Goal: Information Seeking & Learning: Understand process/instructions

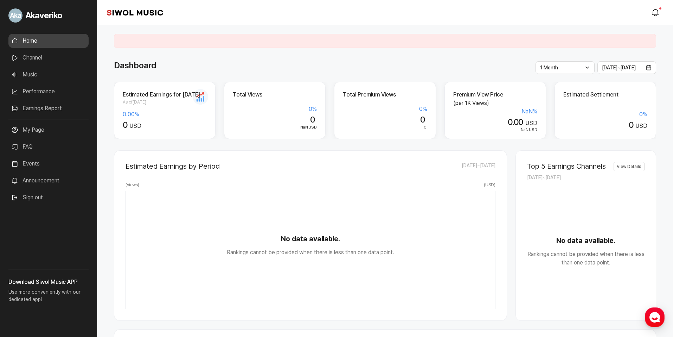
click at [37, 59] on link "Channel" at bounding box center [48, 58] width 80 height 14
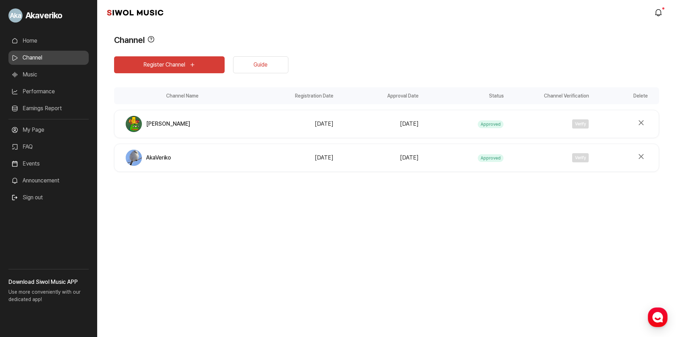
click at [38, 111] on link "Earnings Report" at bounding box center [48, 108] width 80 height 14
click at [37, 108] on link "Earnings Report" at bounding box center [48, 108] width 80 height 14
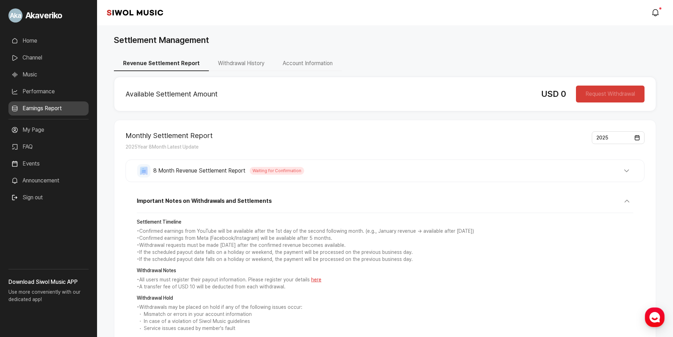
click at [213, 171] on span "8 Month Revenue Settlement Report" at bounding box center [199, 170] width 92 height 8
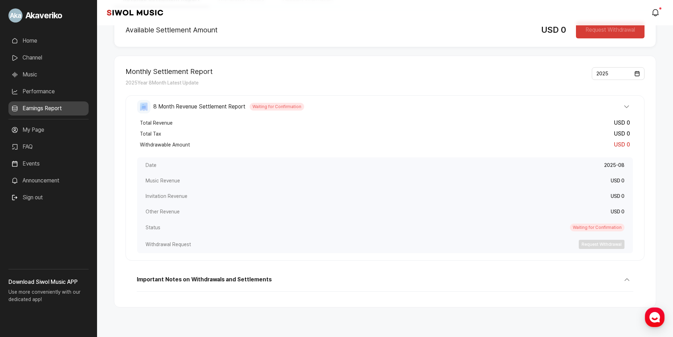
scroll to position [70, 0]
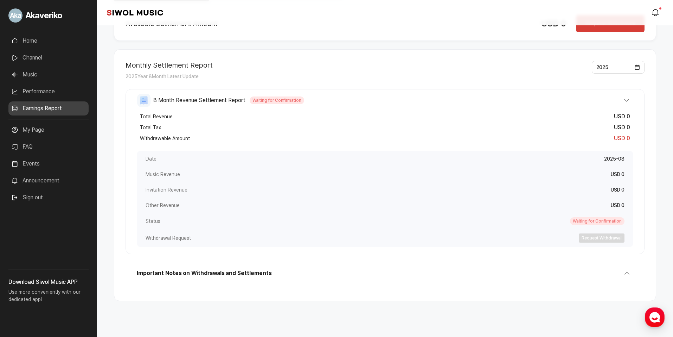
click at [600, 220] on span "Waiting for Confirmation" at bounding box center [597, 221] width 55 height 8
click at [146, 100] on icon "button" at bounding box center [143, 100] width 13 height 13
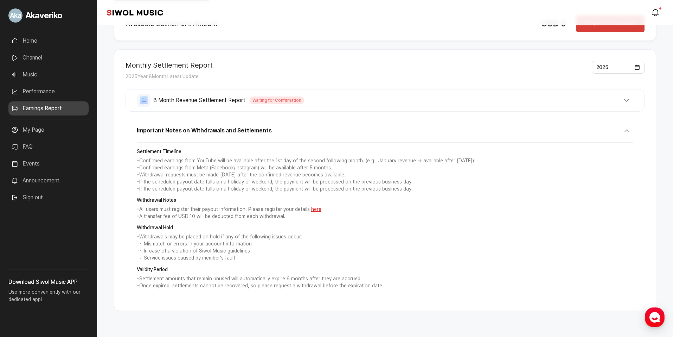
click at [146, 100] on icon "button" at bounding box center [143, 100] width 13 height 13
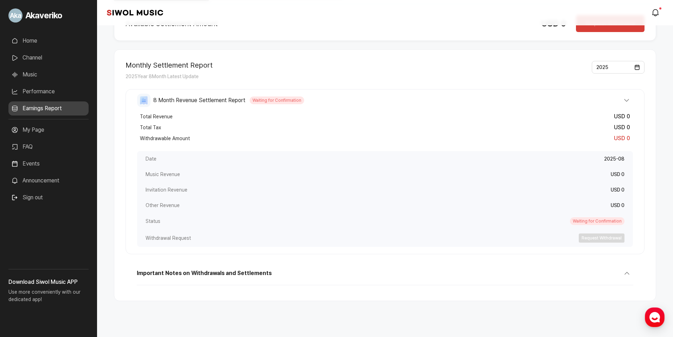
click at [146, 100] on icon "button" at bounding box center [143, 100] width 13 height 13
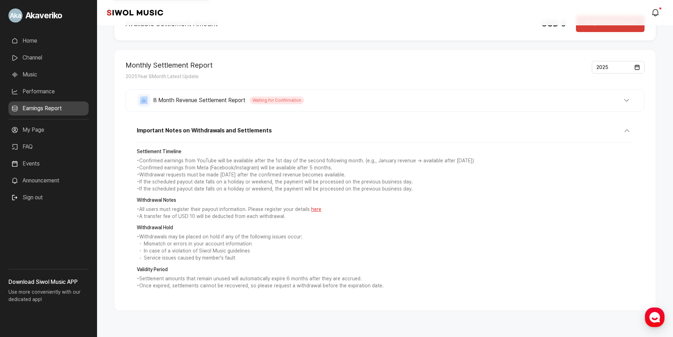
click at [174, 131] on span "Important Notes on Withdrawals and Settlements" at bounding box center [204, 130] width 135 height 8
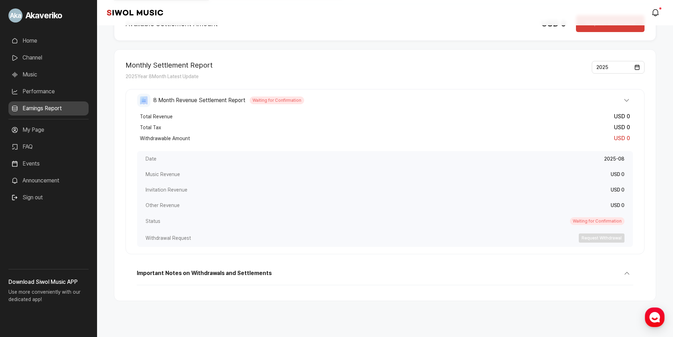
click at [627, 102] on button "8 Month Revenue Settlement Report Waiting for Confirmation" at bounding box center [385, 100] width 496 height 13
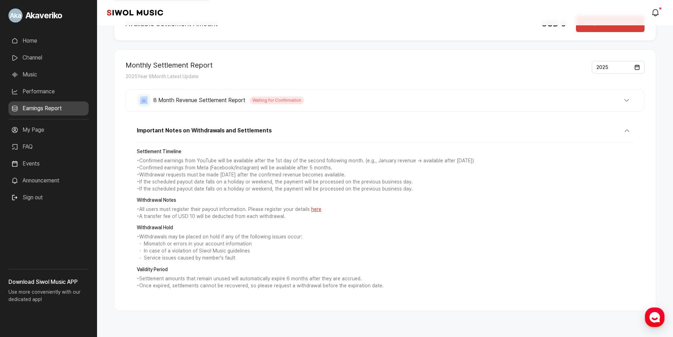
click at [624, 103] on button "8 Month Revenue Settlement Report Waiting for Confirmation" at bounding box center [385, 100] width 496 height 13
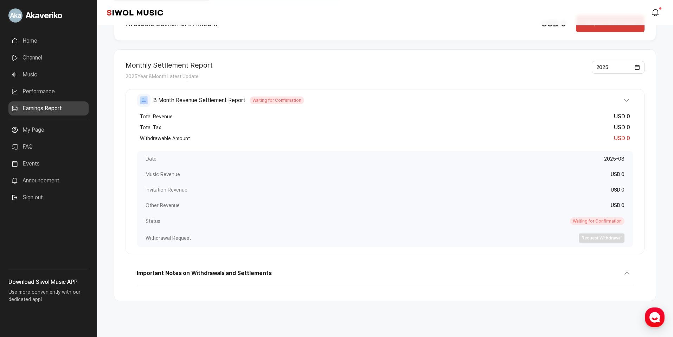
click at [625, 103] on button "8 Month Revenue Settlement Report Waiting for Confirmation" at bounding box center [385, 100] width 496 height 13
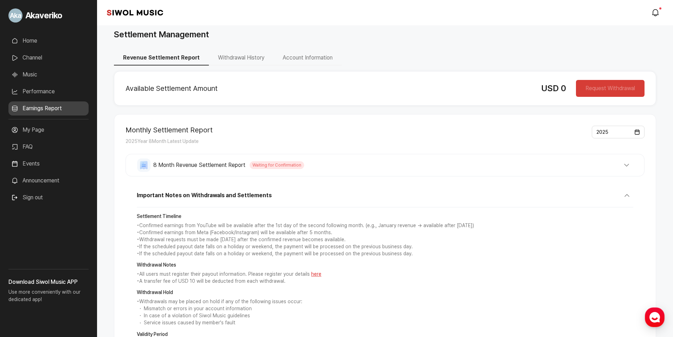
scroll to position [0, 0]
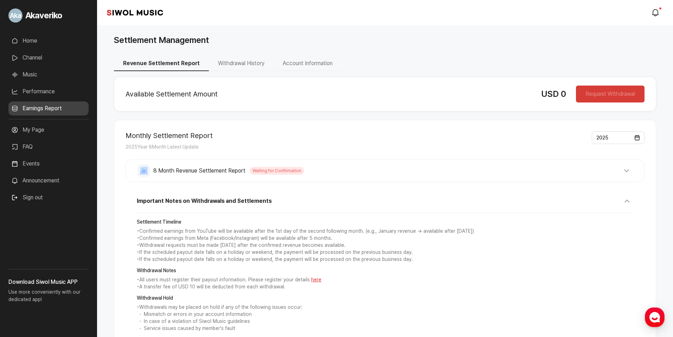
click at [230, 62] on button "Withdrawal History" at bounding box center [241, 63] width 65 height 15
click at [294, 64] on button "Account Information" at bounding box center [308, 63] width 68 height 15
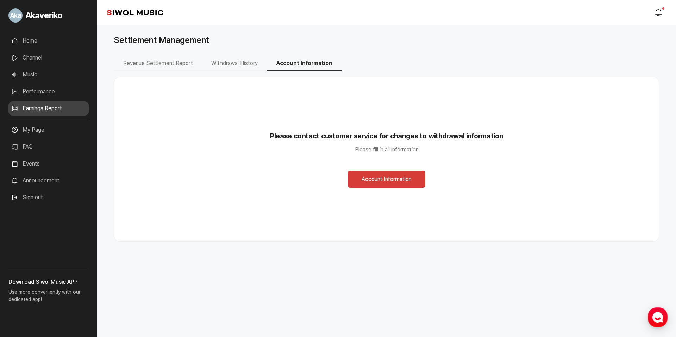
click at [245, 64] on button "Withdrawal History" at bounding box center [234, 63] width 65 height 15
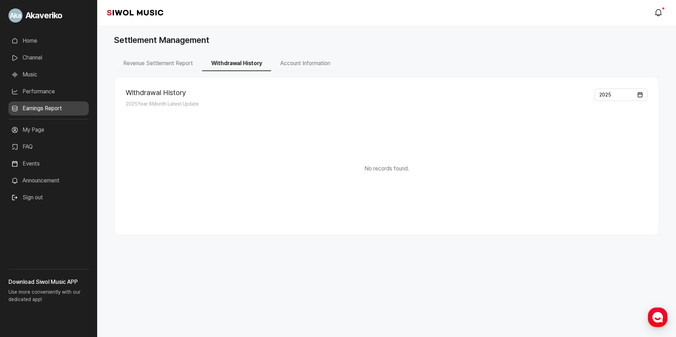
click at [182, 65] on button "Revenue Settlement Report" at bounding box center [158, 63] width 88 height 15
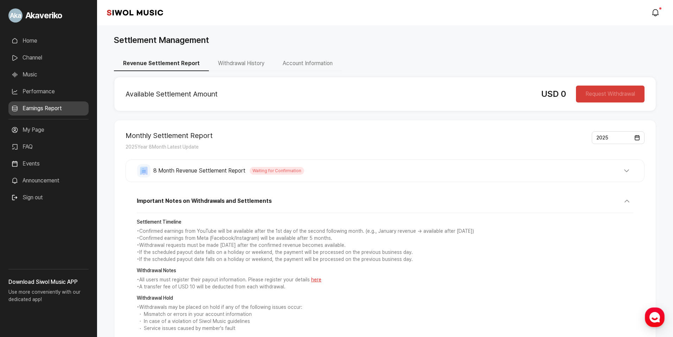
click at [277, 173] on span "Waiting for Confirmation" at bounding box center [277, 171] width 55 height 8
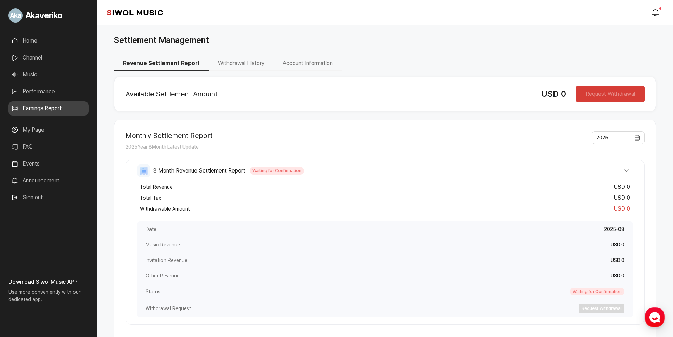
click at [277, 173] on span "Waiting for Confirmation" at bounding box center [277, 171] width 55 height 8
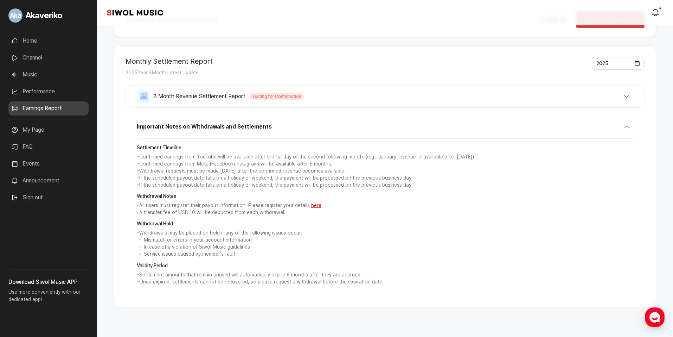
scroll to position [80, 0]
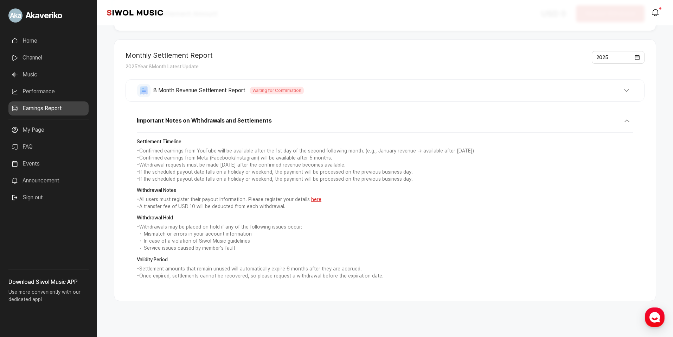
click at [32, 147] on link "FAQ" at bounding box center [48, 147] width 80 height 14
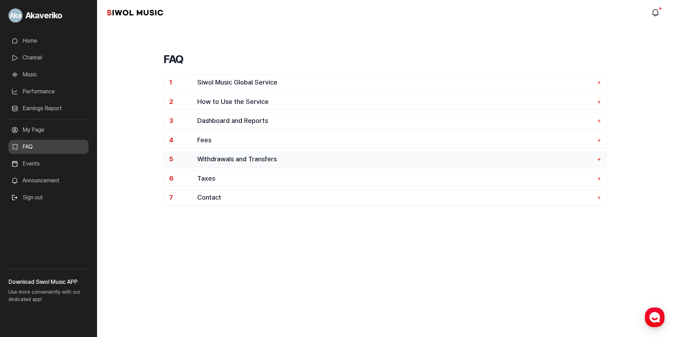
click at [220, 162] on span "Withdrawals and Transfers" at bounding box center [395, 159] width 397 height 8
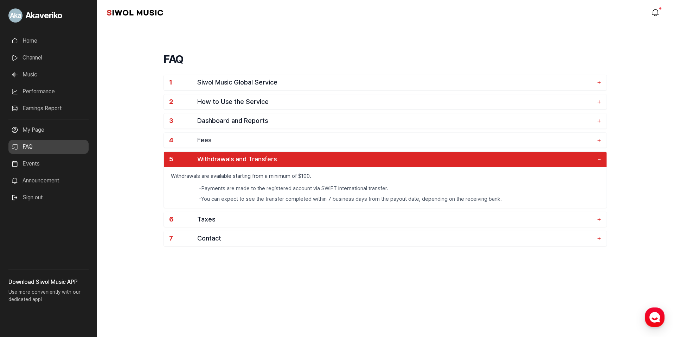
click at [221, 162] on span "Withdrawals and Transfers" at bounding box center [395, 159] width 397 height 8
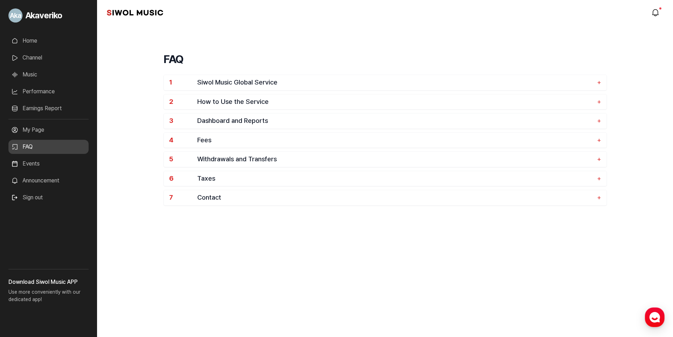
click at [30, 91] on link "Performance" at bounding box center [48, 91] width 80 height 14
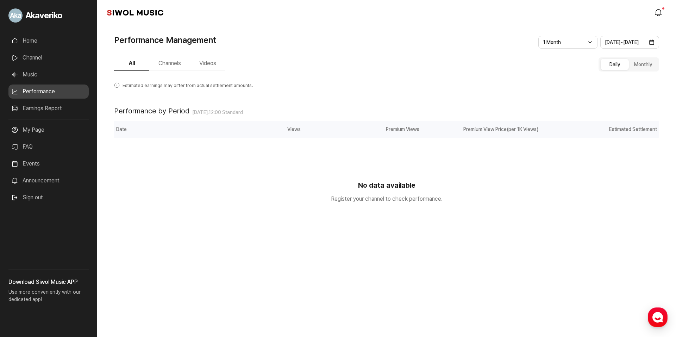
click at [39, 41] on link "Home" at bounding box center [48, 41] width 80 height 14
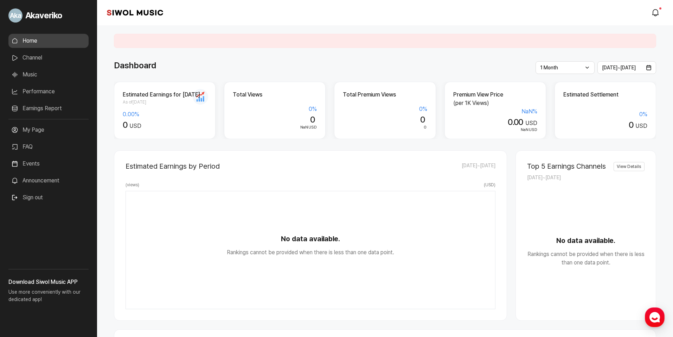
click at [31, 11] on span "Akaveriko" at bounding box center [43, 15] width 37 height 13
click at [14, 18] on span "Go to My Profile" at bounding box center [15, 15] width 14 height 14
click at [39, 16] on span "Akaveriko" at bounding box center [43, 15] width 37 height 13
click at [657, 8] on link "modal.notifications" at bounding box center [657, 13] width 14 height 14
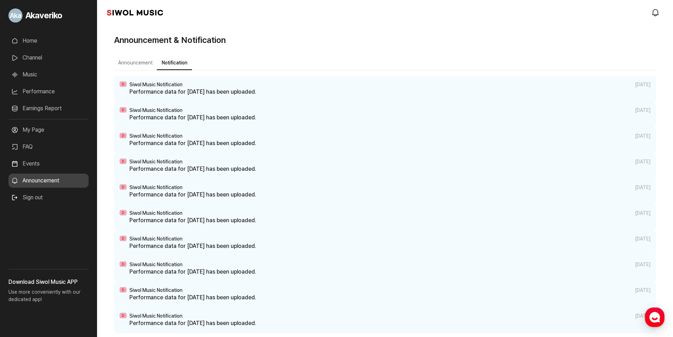
click at [181, 91] on p "Performance data for [DATE] has been uploaded." at bounding box center [389, 92] width 521 height 8
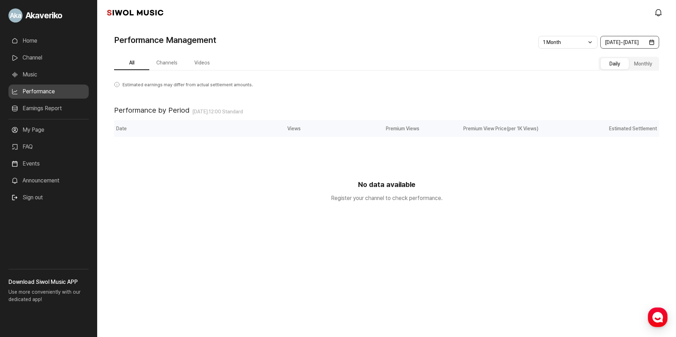
click at [632, 42] on span "[DATE] ~ [DATE]" at bounding box center [622, 42] width 34 height 6
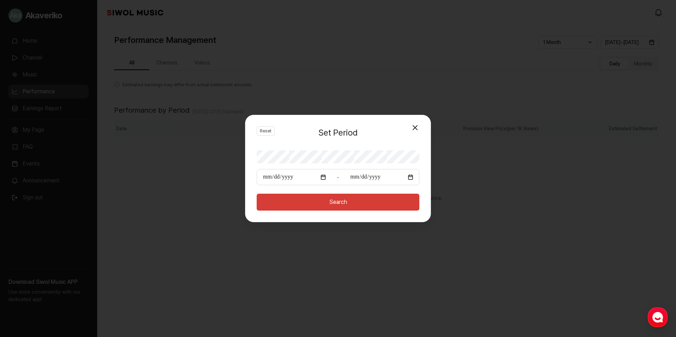
click at [427, 117] on div "**********" at bounding box center [338, 169] width 186 height 108
click at [416, 128] on button "Close Modal" at bounding box center [415, 128] width 14 height 14
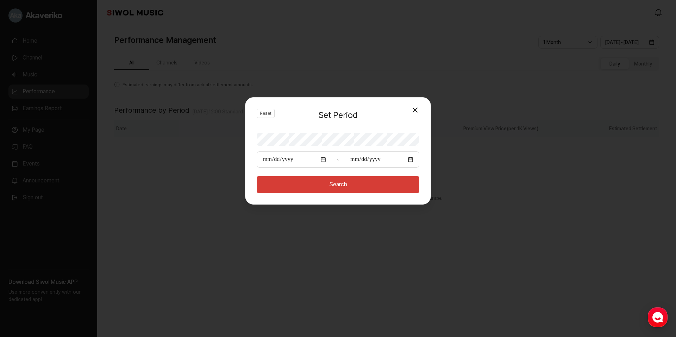
click at [415, 129] on th "Premium Views" at bounding box center [362, 128] width 119 height 17
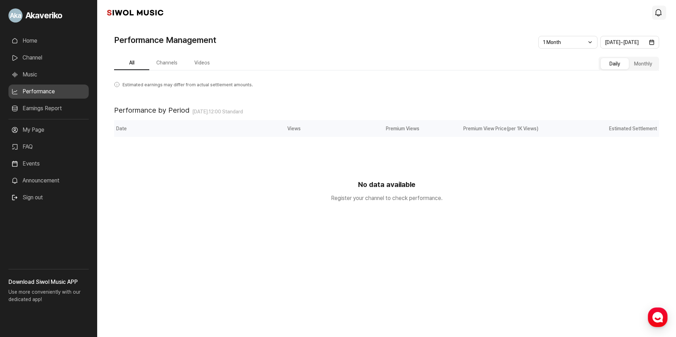
click at [665, 13] on div "Siwol Music modal.notifications" at bounding box center [386, 12] width 578 height 25
click at [663, 13] on link "modal.notifications" at bounding box center [659, 13] width 14 height 14
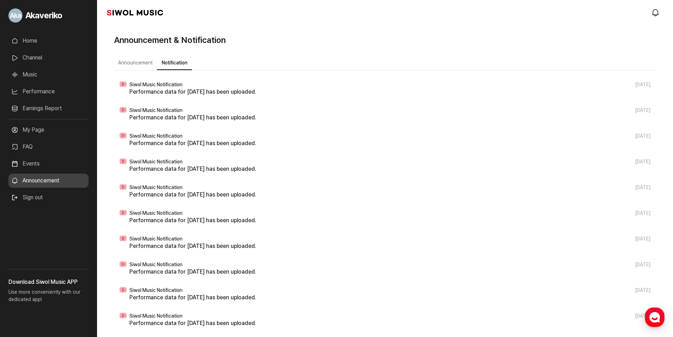
click at [144, 64] on button "Announcement" at bounding box center [135, 63] width 43 height 14
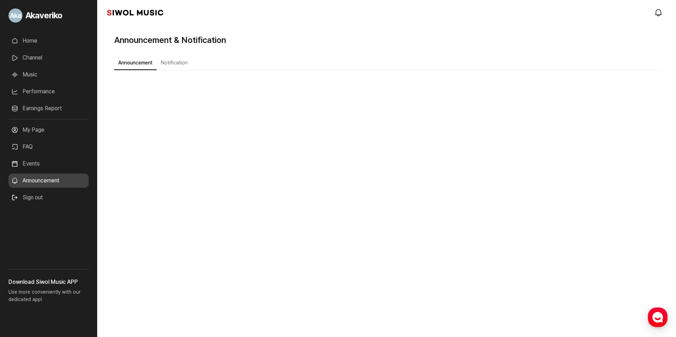
click at [167, 66] on button "Notification" at bounding box center [174, 63] width 35 height 14
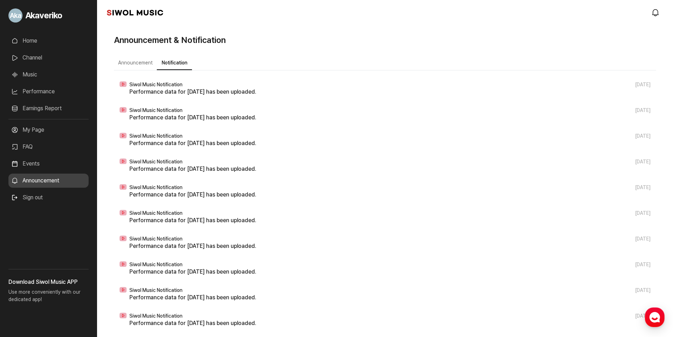
click at [40, 130] on link "My Page" at bounding box center [48, 130] width 80 height 14
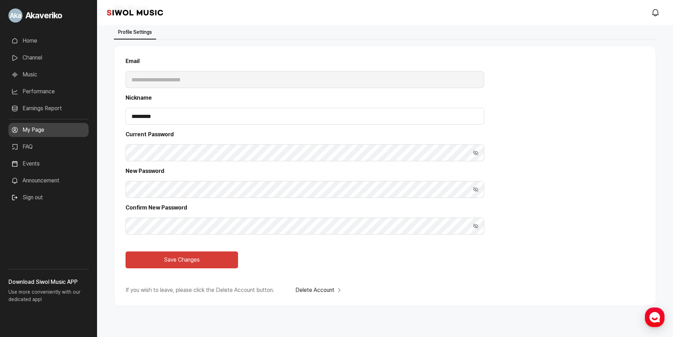
scroll to position [36, 0]
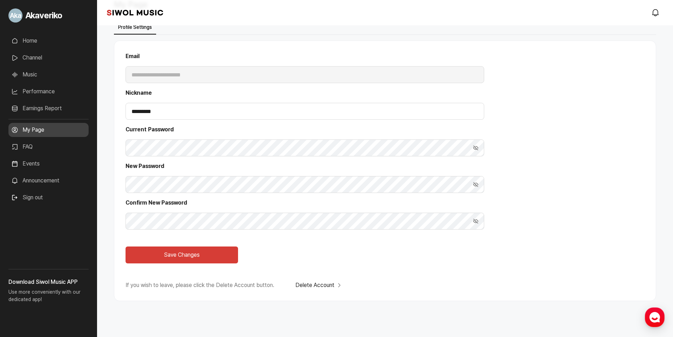
click at [474, 147] on button "Show Password" at bounding box center [476, 147] width 17 height 17
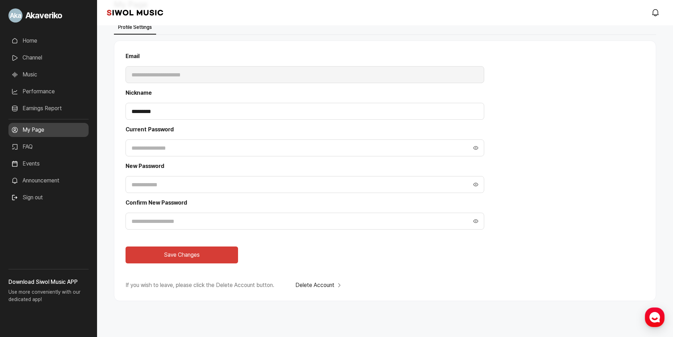
click at [475, 147] on button "Hide Password" at bounding box center [476, 147] width 17 height 17
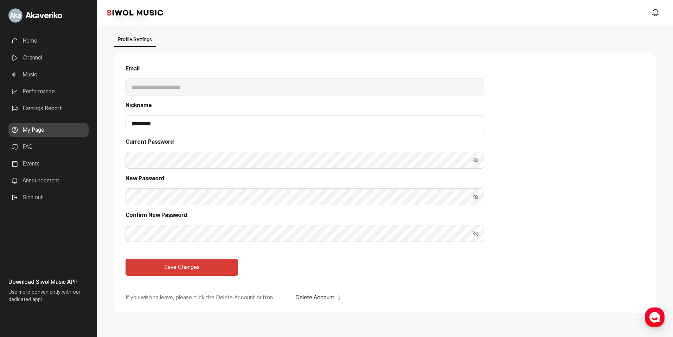
scroll to position [0, 0]
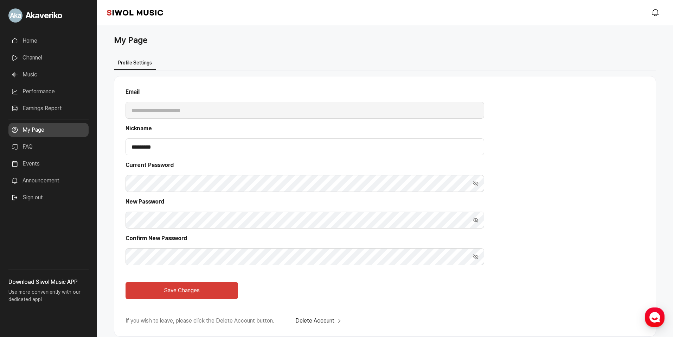
click at [32, 146] on link "FAQ" at bounding box center [48, 147] width 80 height 14
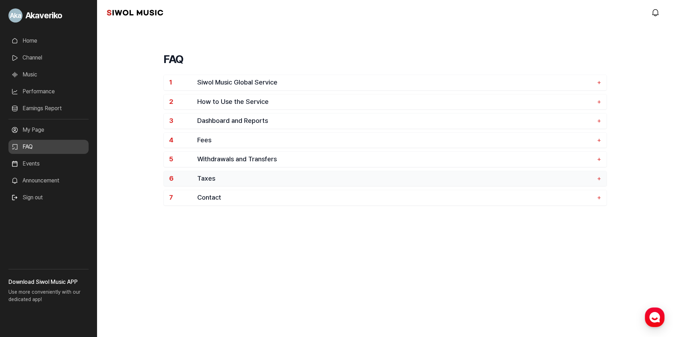
click at [214, 177] on span "Taxes" at bounding box center [395, 179] width 397 height 8
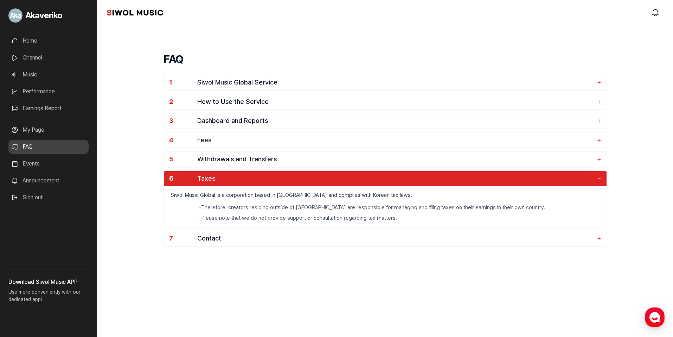
click at [214, 177] on span "Taxes" at bounding box center [395, 179] width 397 height 8
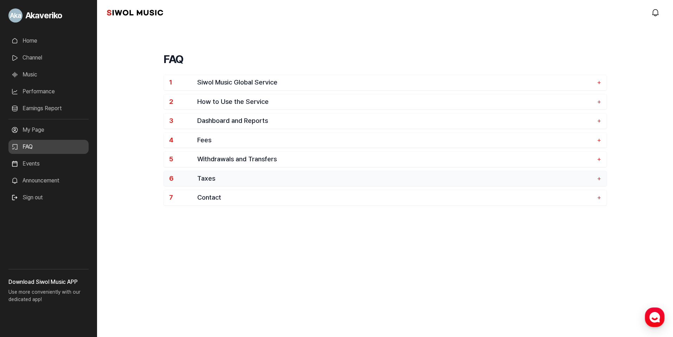
click at [214, 177] on span "Taxes" at bounding box center [395, 179] width 397 height 8
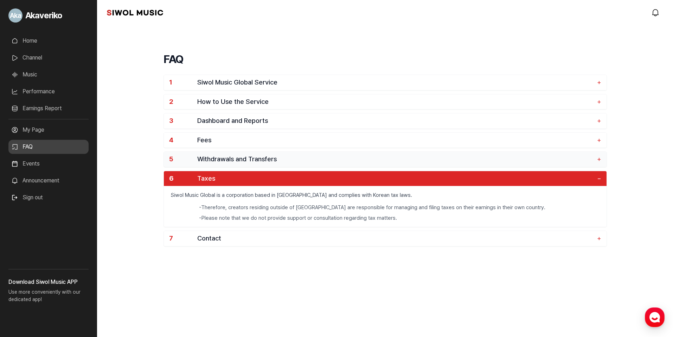
click at [208, 159] on span "Withdrawals and Transfers" at bounding box center [395, 159] width 397 height 8
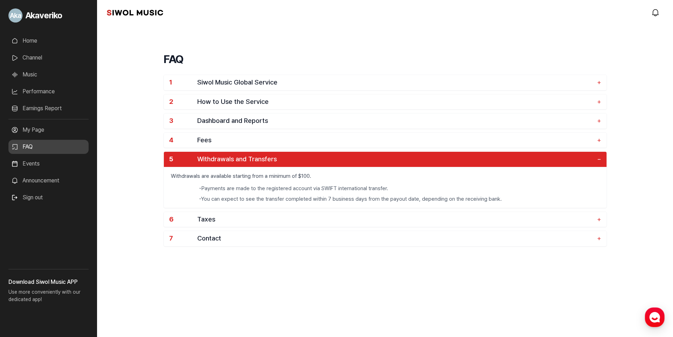
click at [208, 159] on span "Withdrawals and Transfers" at bounding box center [395, 159] width 397 height 8
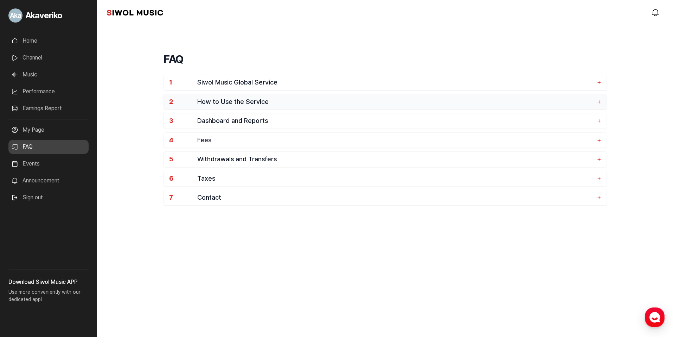
click at [218, 98] on span "How to Use the Service" at bounding box center [395, 102] width 397 height 8
